Goal: Use online tool/utility: Utilize a website feature to perform a specific function

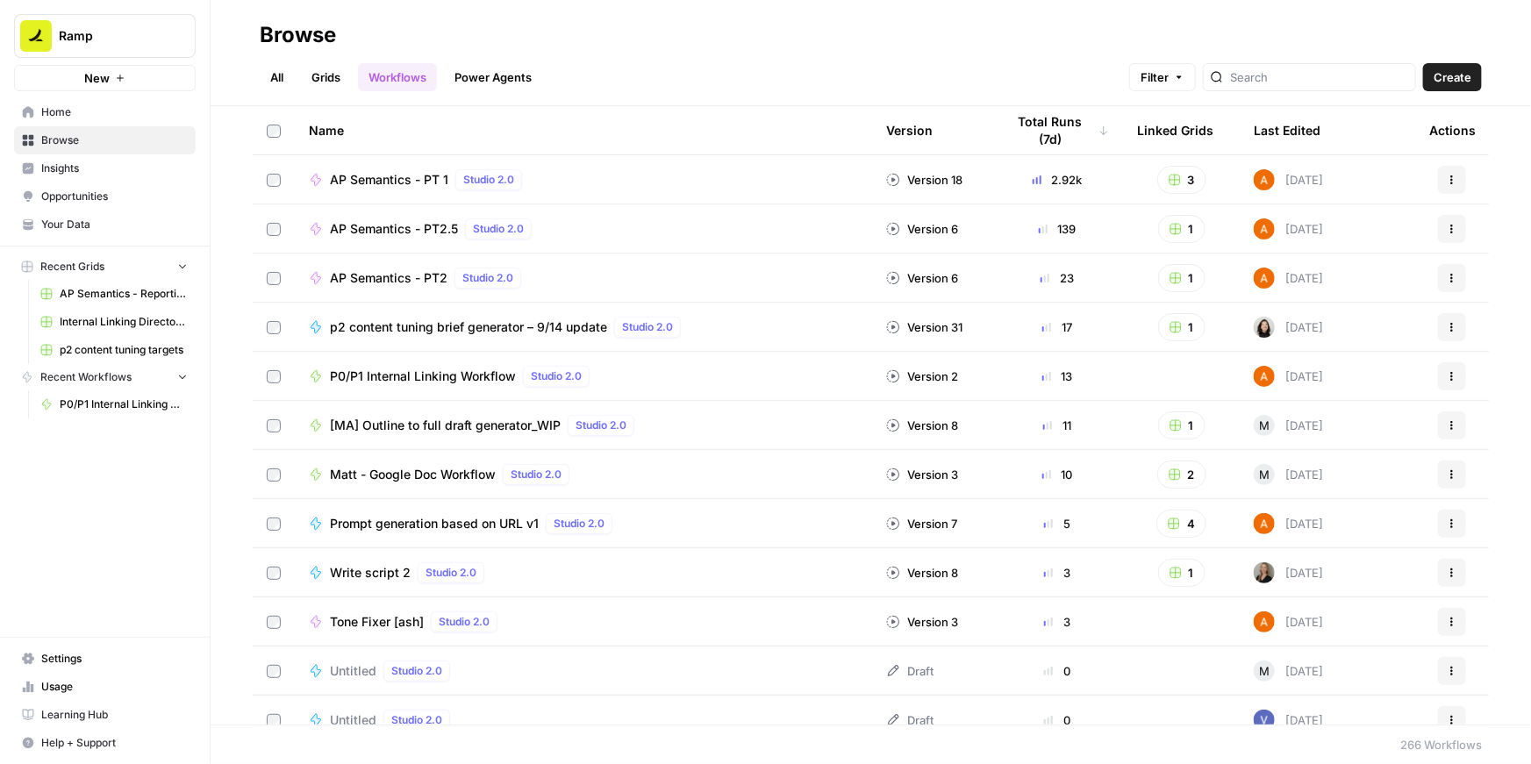
click at [418, 375] on span "P0/P1 Internal Linking Workflow" at bounding box center [423, 377] width 186 height 18
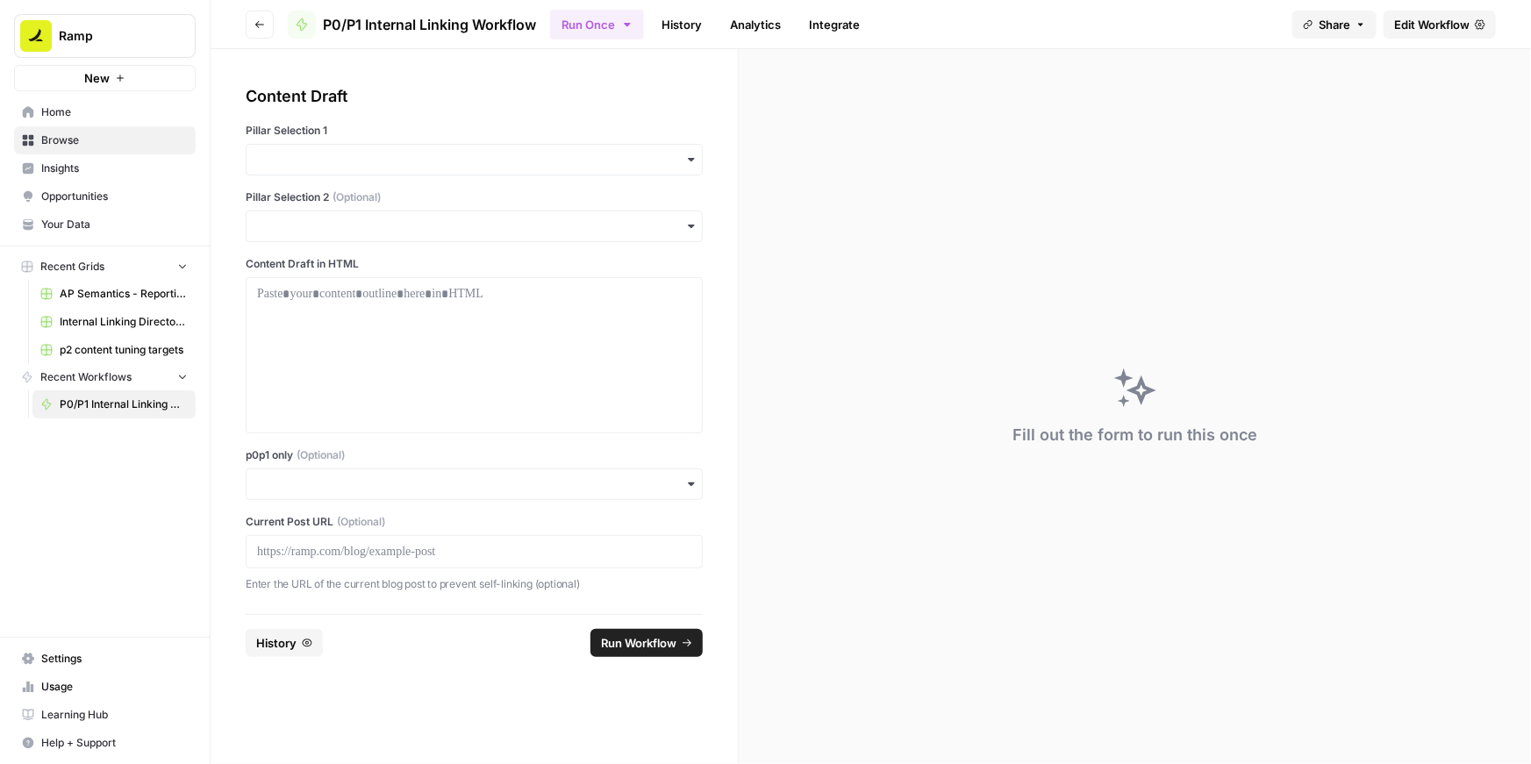
click at [414, 562] on div at bounding box center [474, 551] width 457 height 33
click at [412, 553] on p at bounding box center [474, 552] width 434 height 18
click at [355, 548] on p at bounding box center [474, 552] width 434 height 18
click at [367, 485] on input "p0p1 only (Optional)" at bounding box center [474, 484] width 434 height 18
click at [304, 532] on div "Yes" at bounding box center [473, 531] width 455 height 33
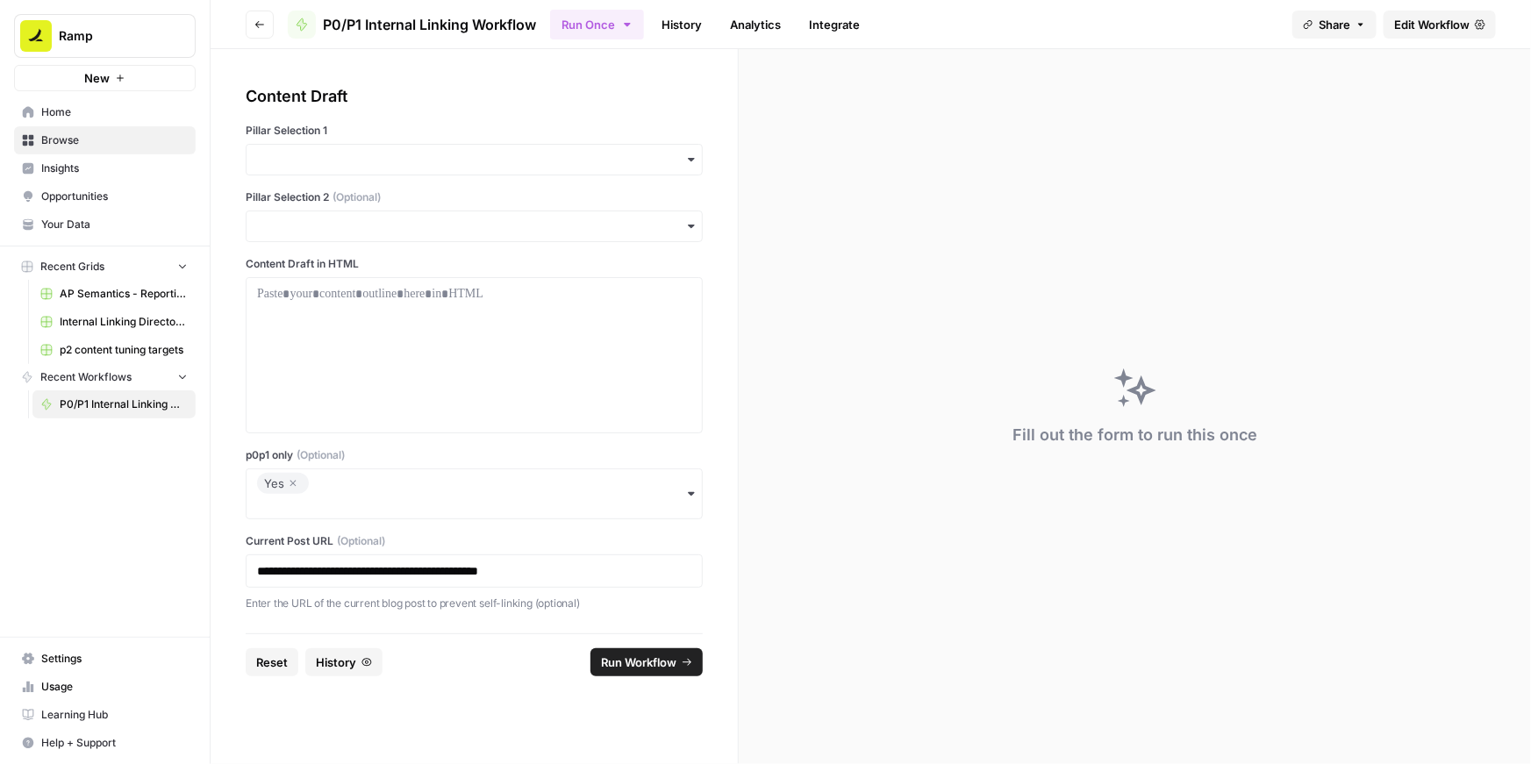
click at [314, 169] on div "button" at bounding box center [474, 160] width 457 height 32
click at [278, 271] on div "Accounting" at bounding box center [473, 273] width 455 height 33
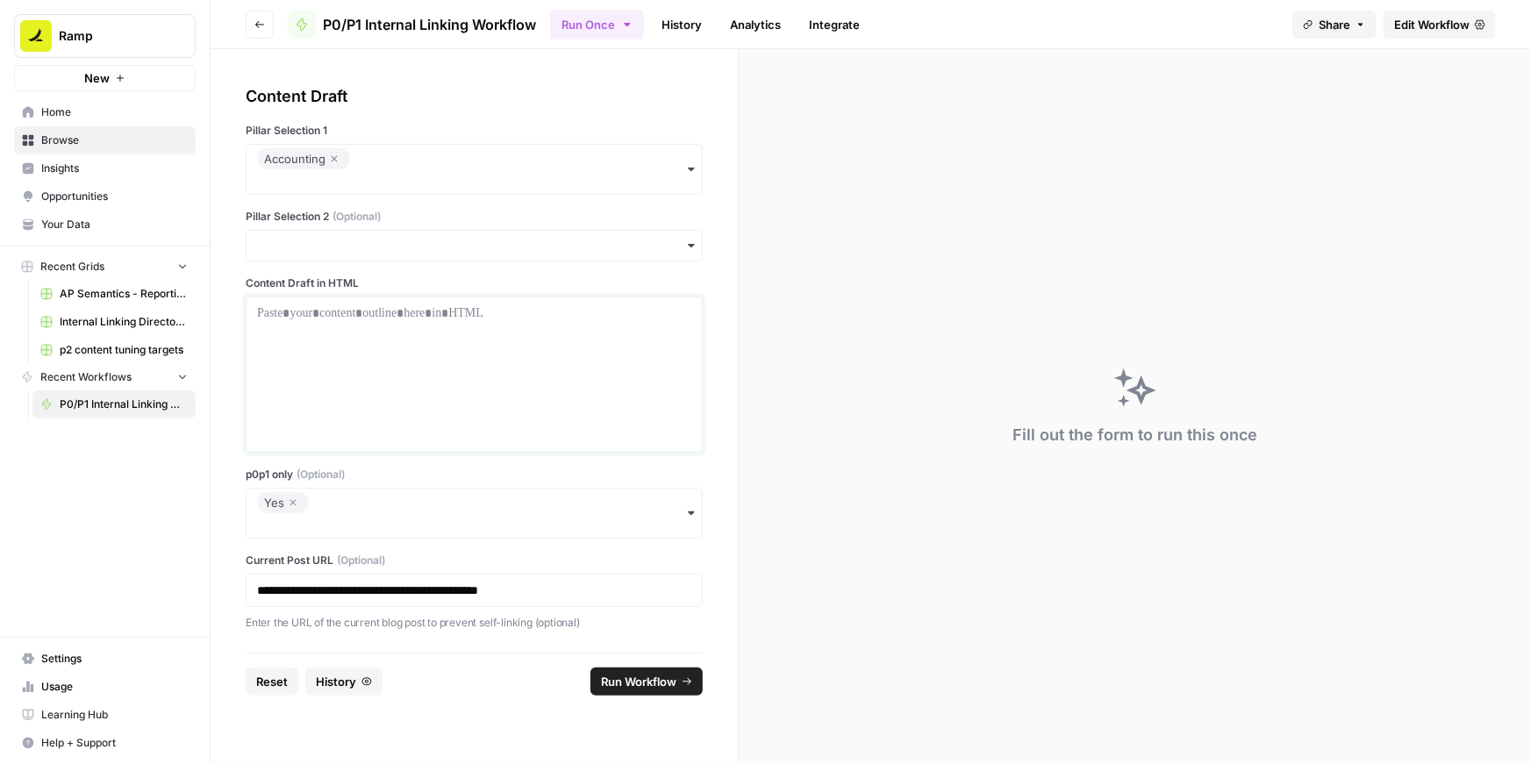
click at [445, 327] on div at bounding box center [474, 374] width 434 height 140
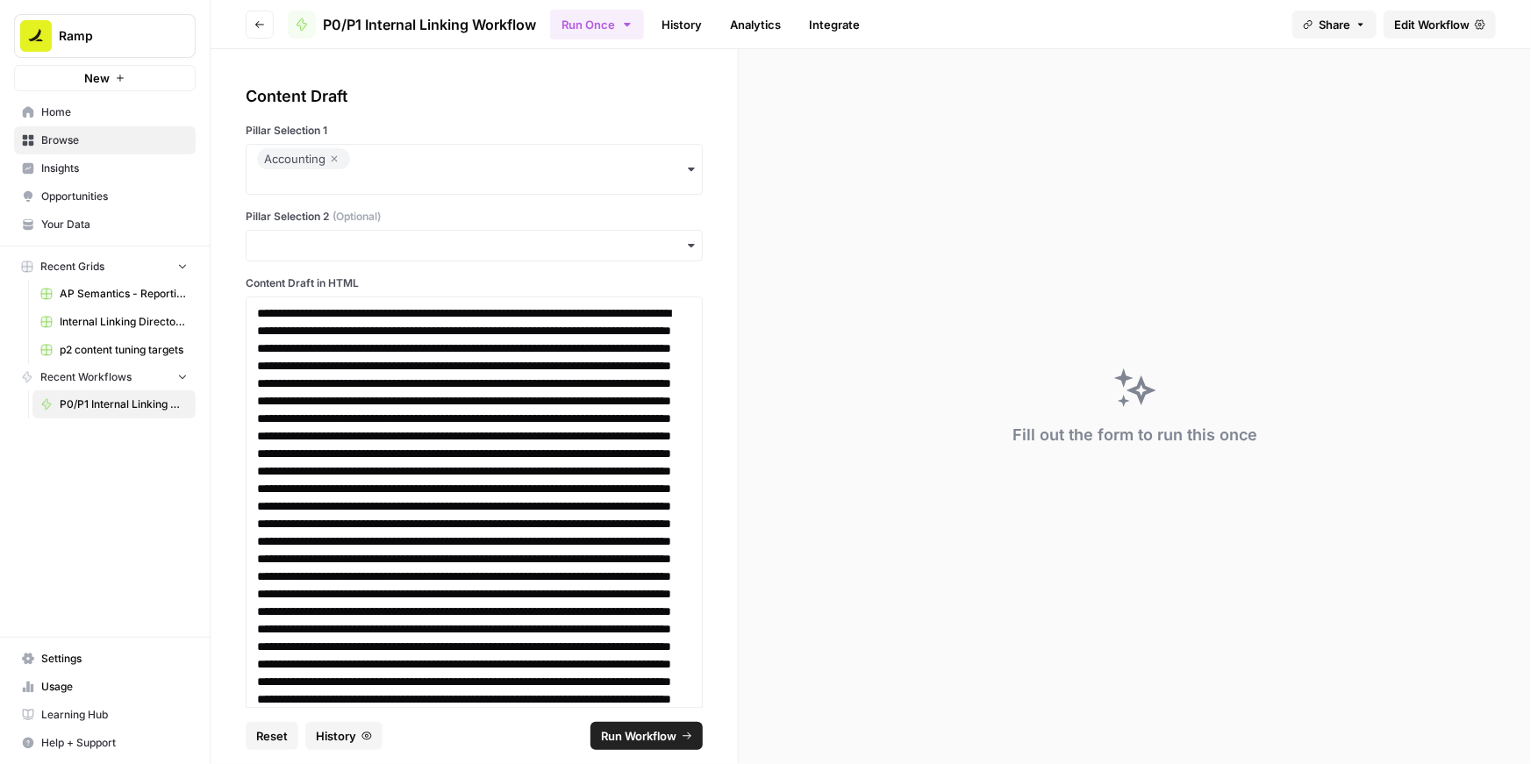
click at [645, 731] on span "Run Workflow" at bounding box center [638, 736] width 75 height 18
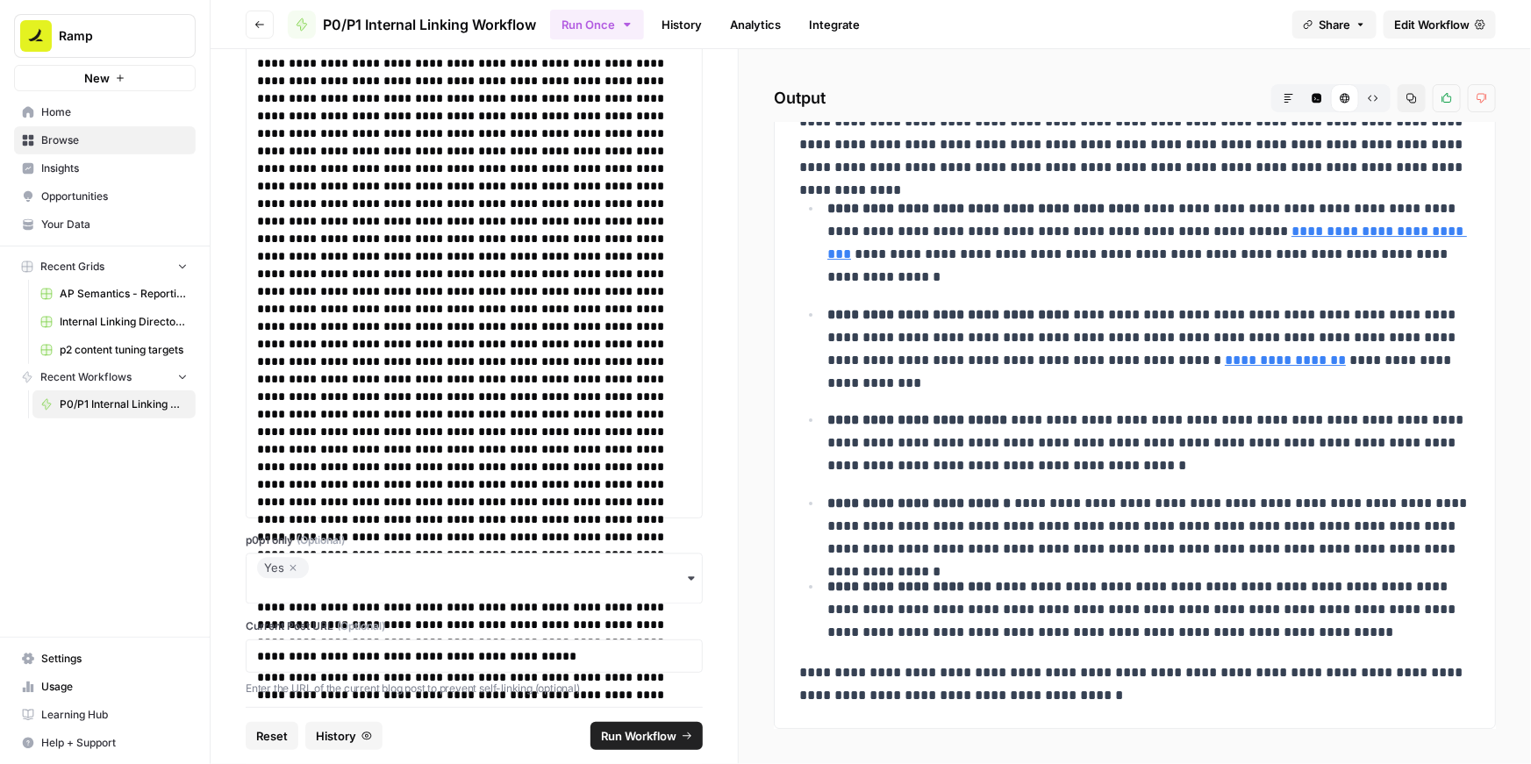
scroll to position [5031, 0]
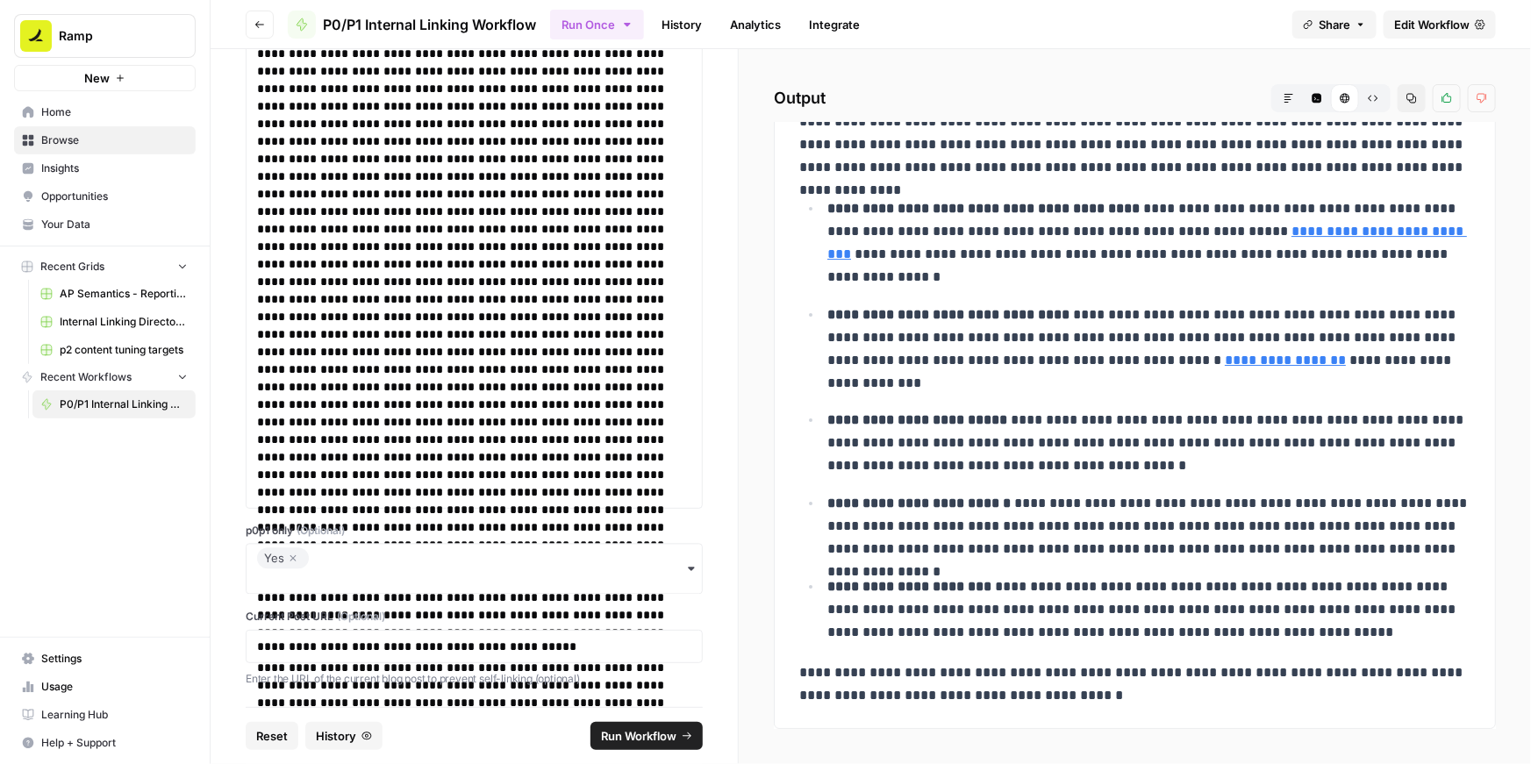
click at [291, 557] on icon "button" at bounding box center [293, 558] width 11 height 21
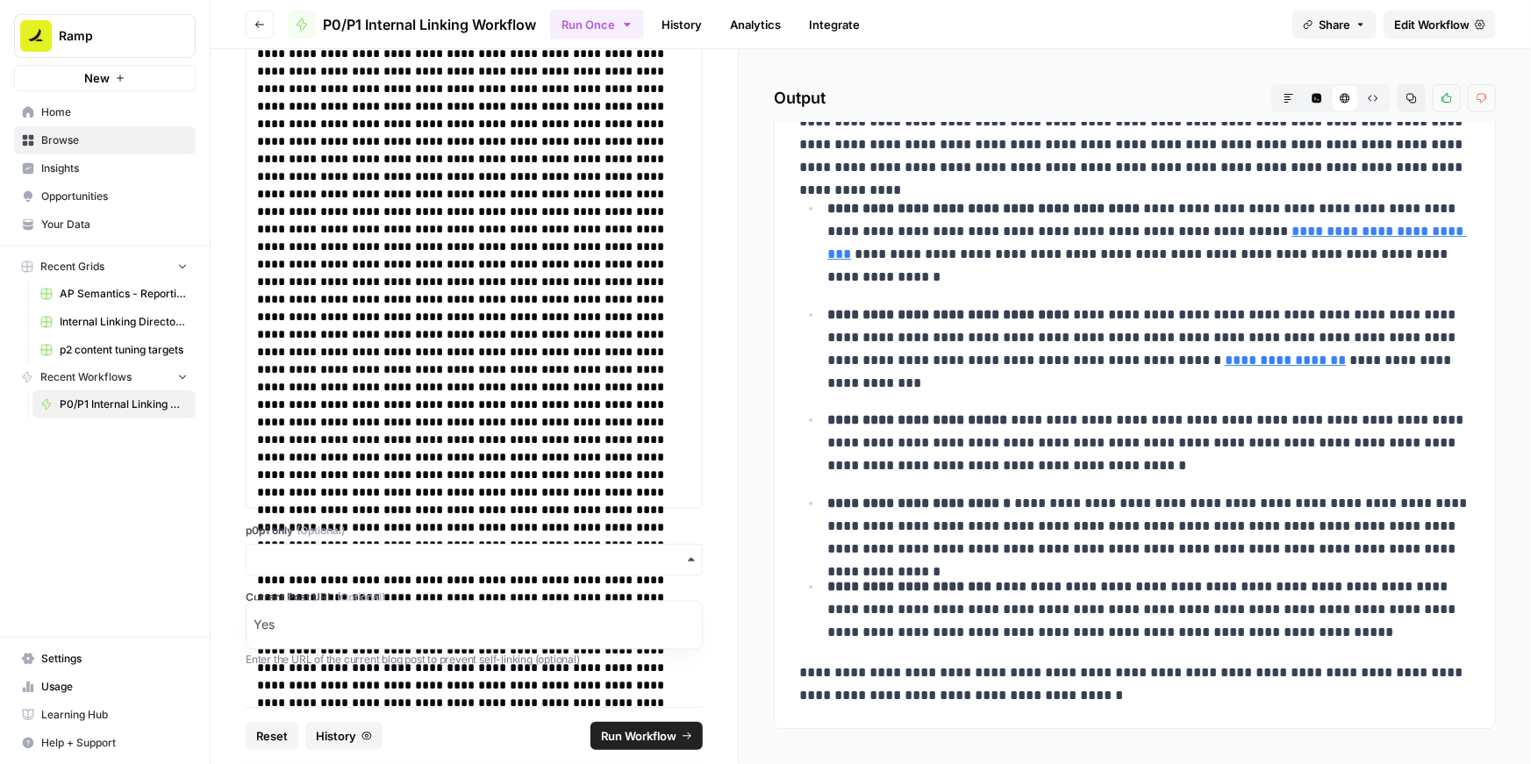
scroll to position [5012, 0]
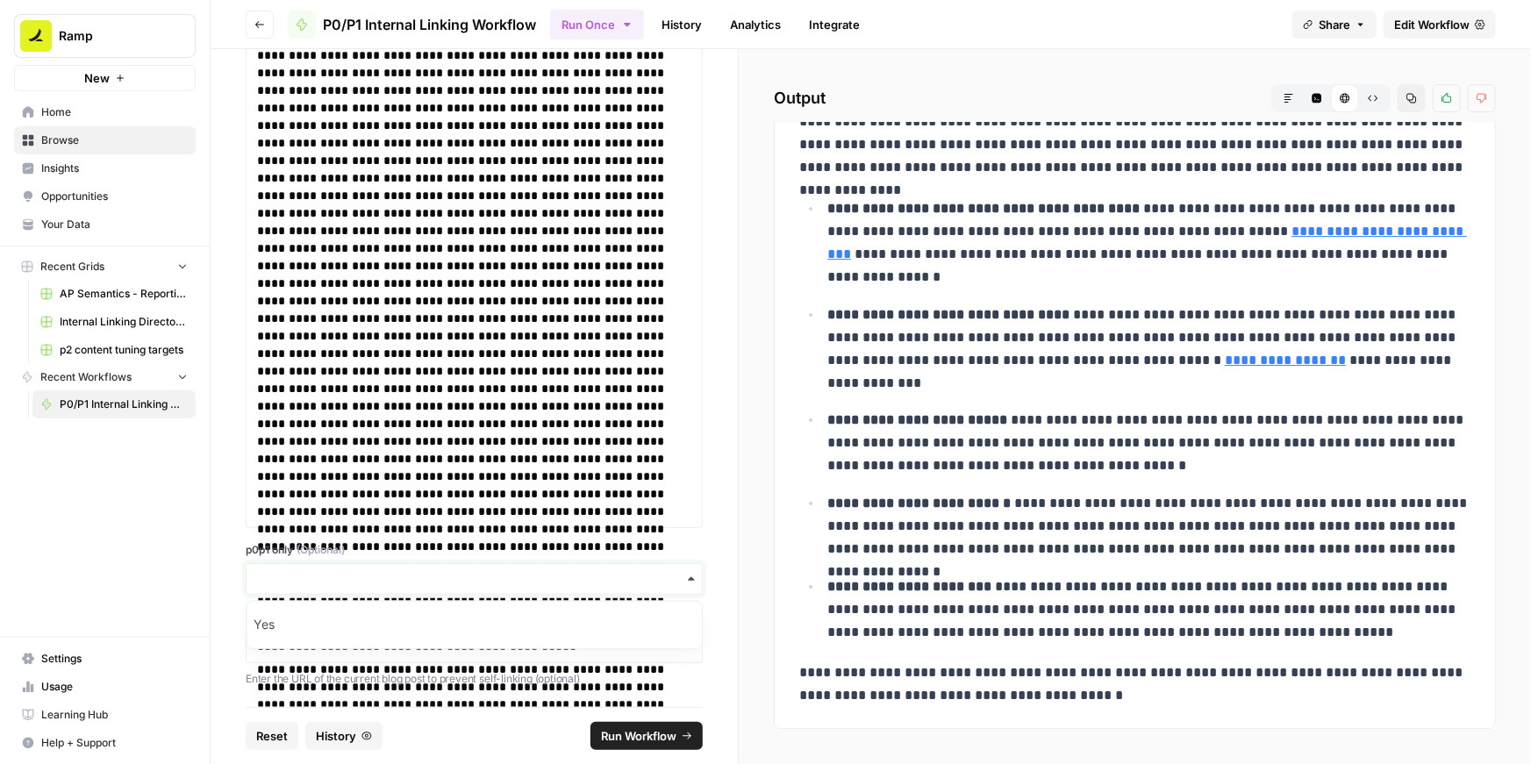
click at [289, 576] on input "p0p1 only (Optional)" at bounding box center [474, 579] width 434 height 18
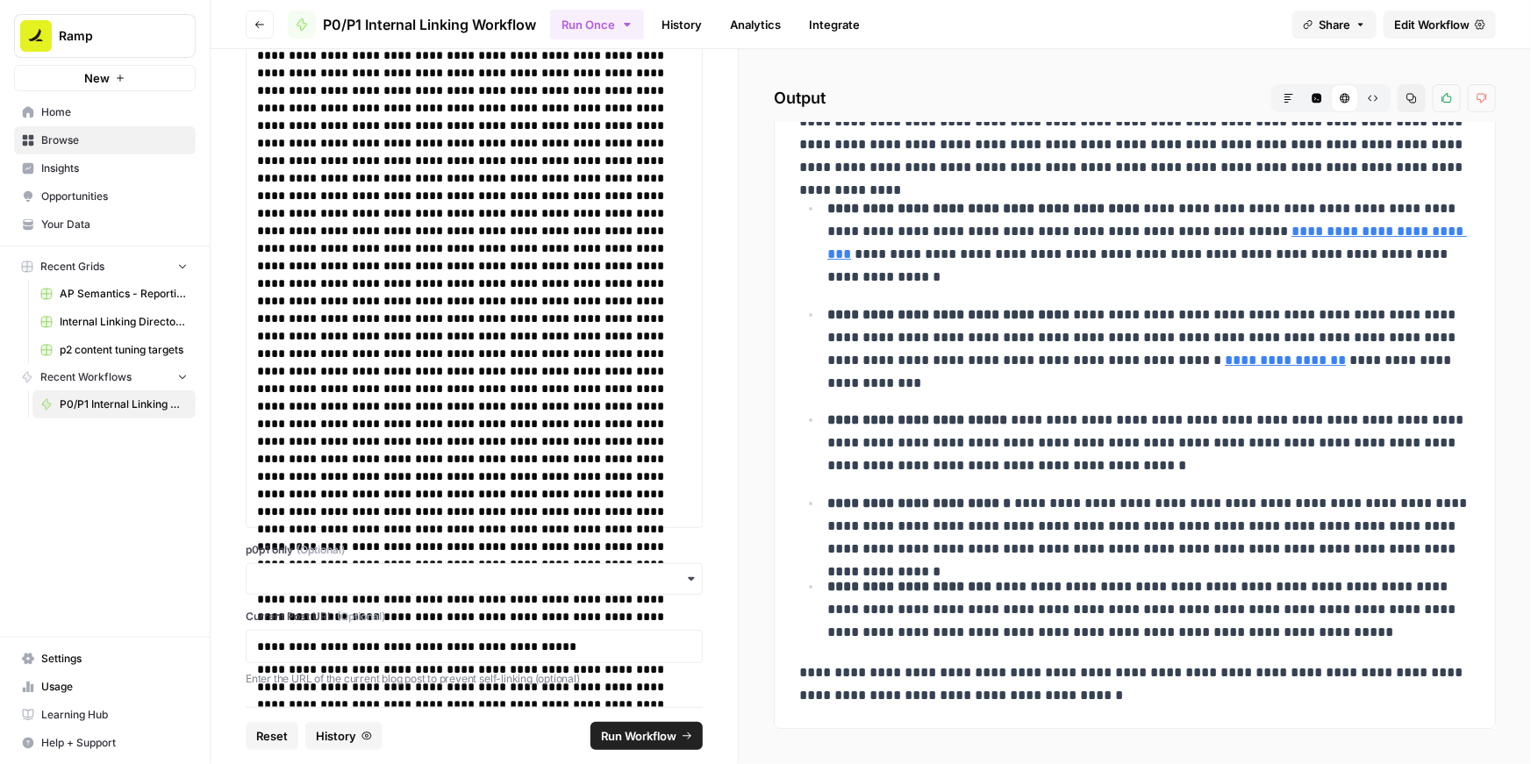
click at [635, 732] on span "Run Workflow" at bounding box center [638, 736] width 75 height 18
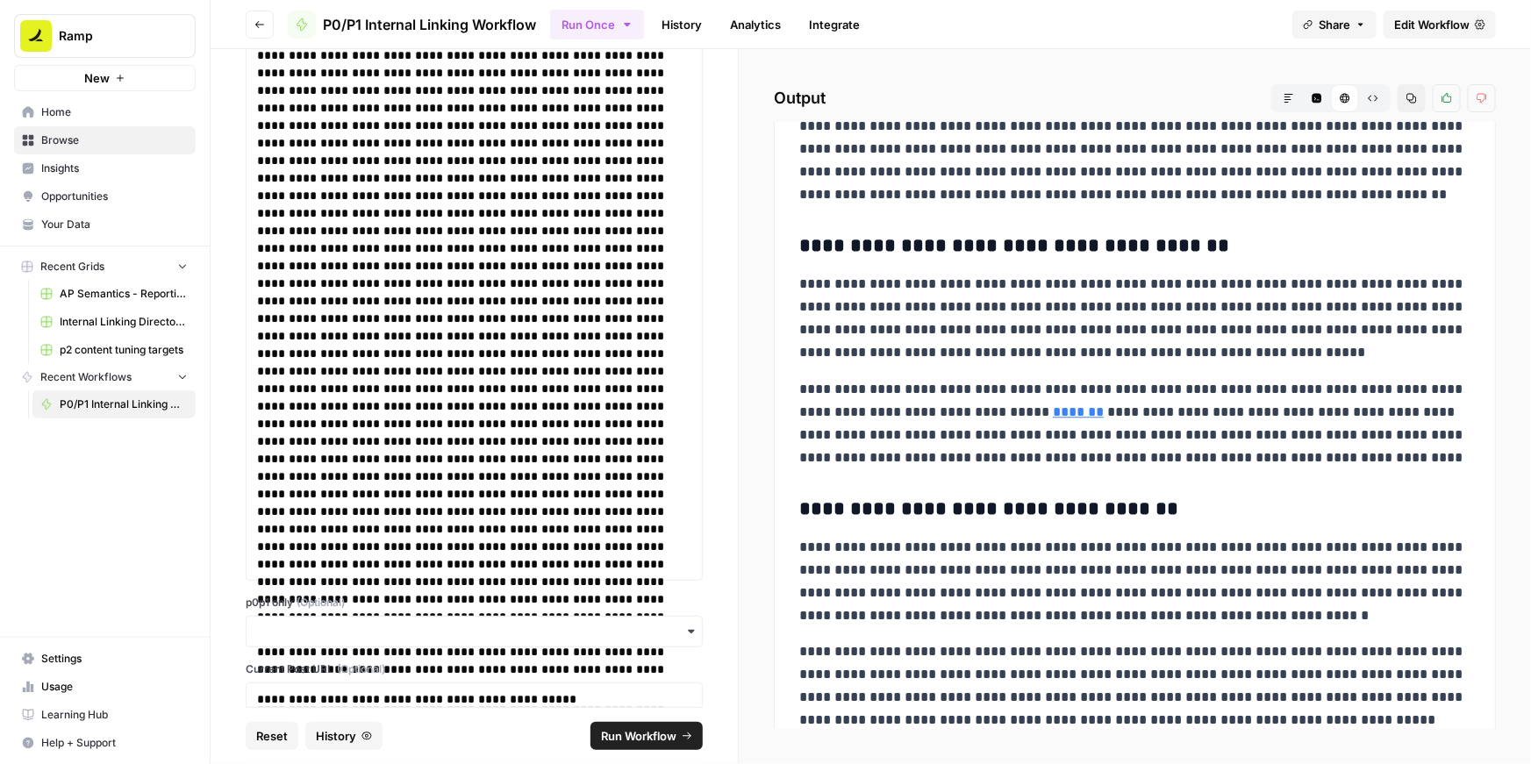
scroll to position [5505, 0]
